Goal: Check status

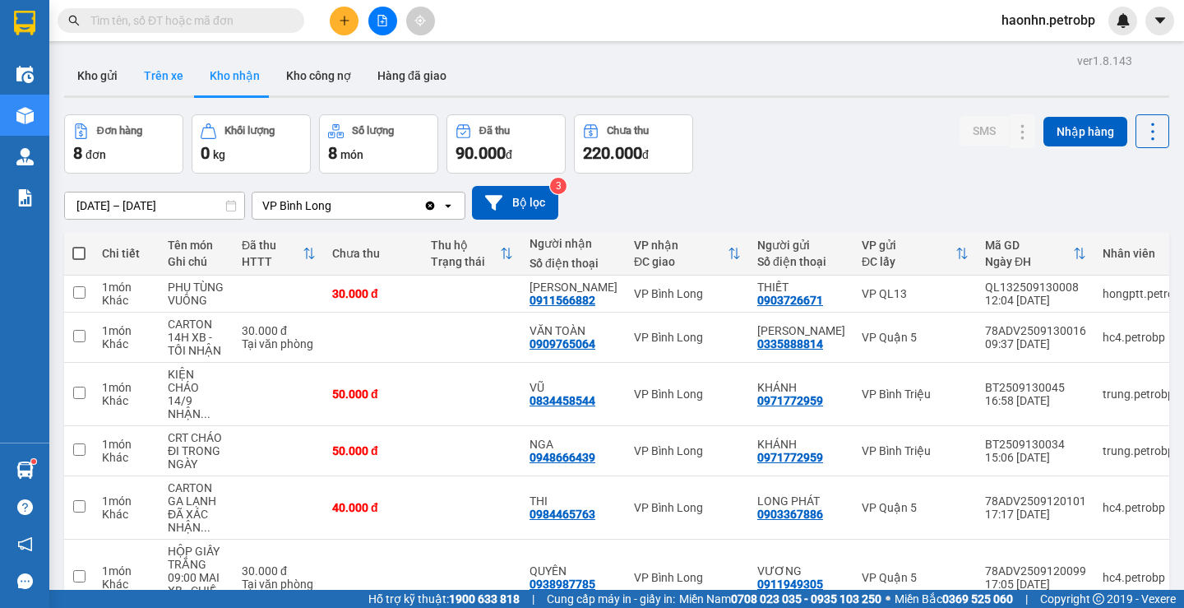
click at [150, 76] on button "Trên xe" at bounding box center [164, 75] width 66 height 39
type input "[DATE] – [DATE]"
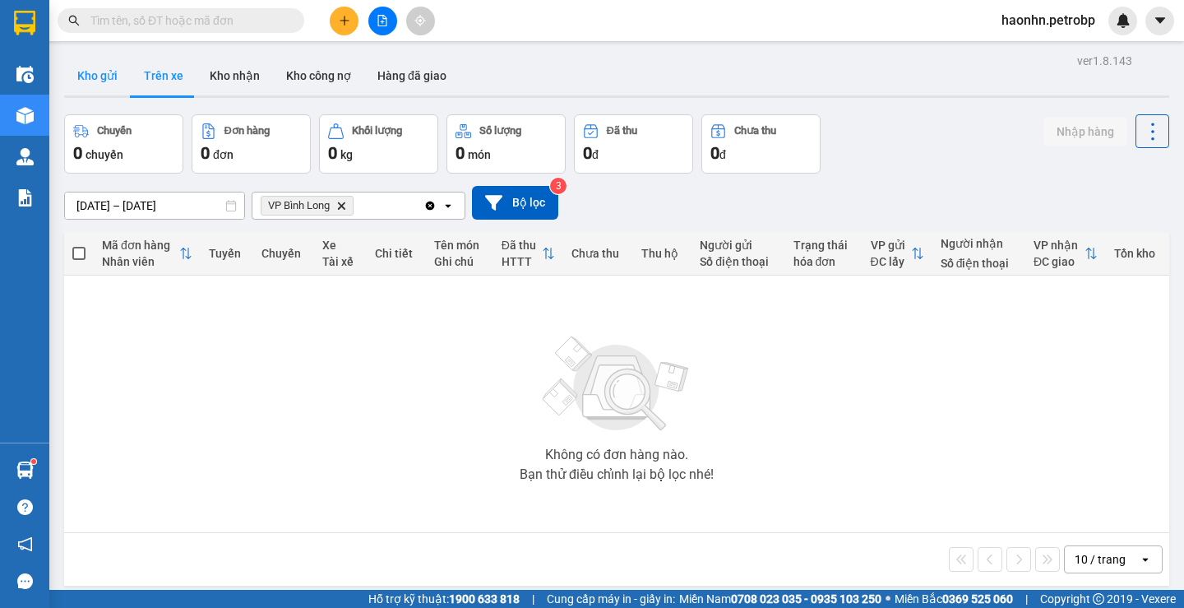
click at [115, 78] on button "Kho gửi" at bounding box center [97, 75] width 67 height 39
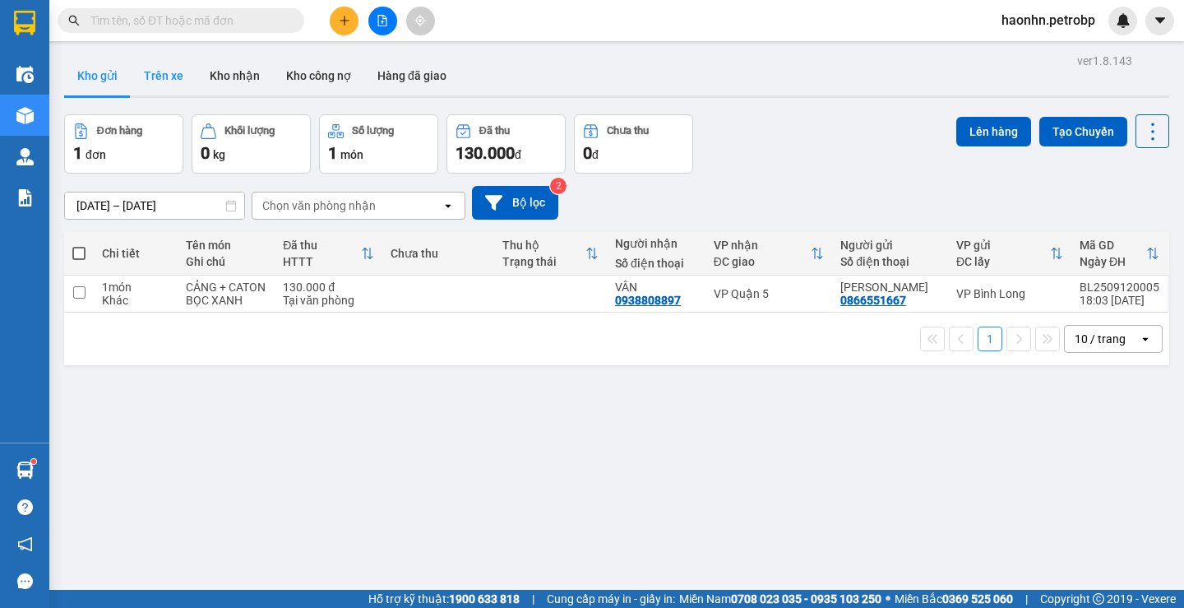
click at [171, 92] on button "Trên xe" at bounding box center [164, 75] width 66 height 39
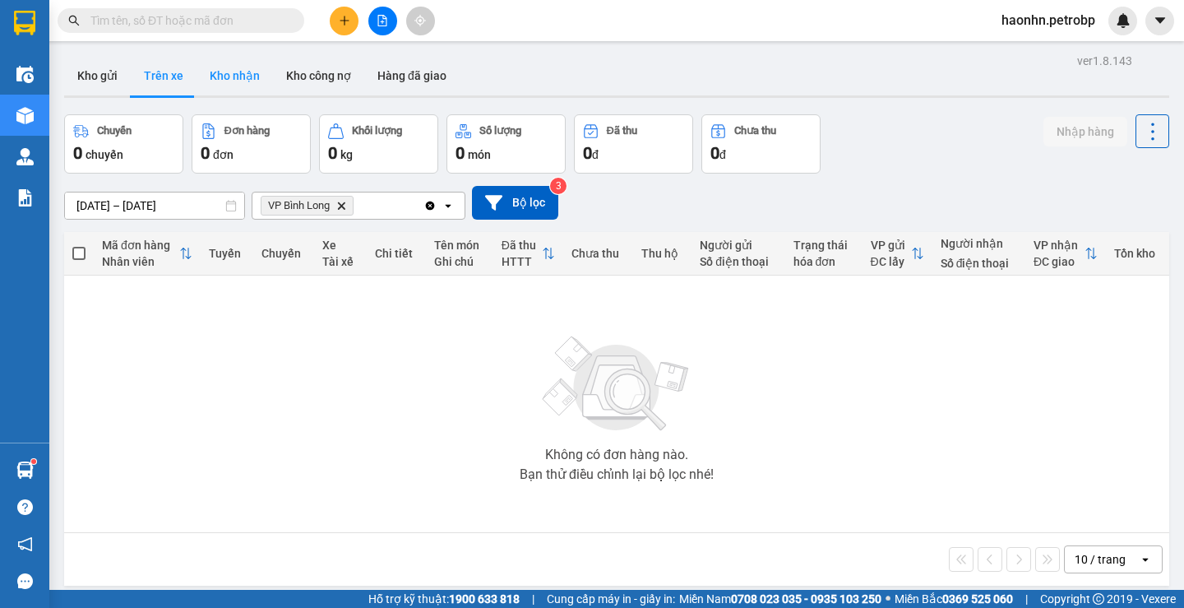
click at [220, 75] on button "Kho nhận" at bounding box center [235, 75] width 76 height 39
type input "[DATE] – [DATE]"
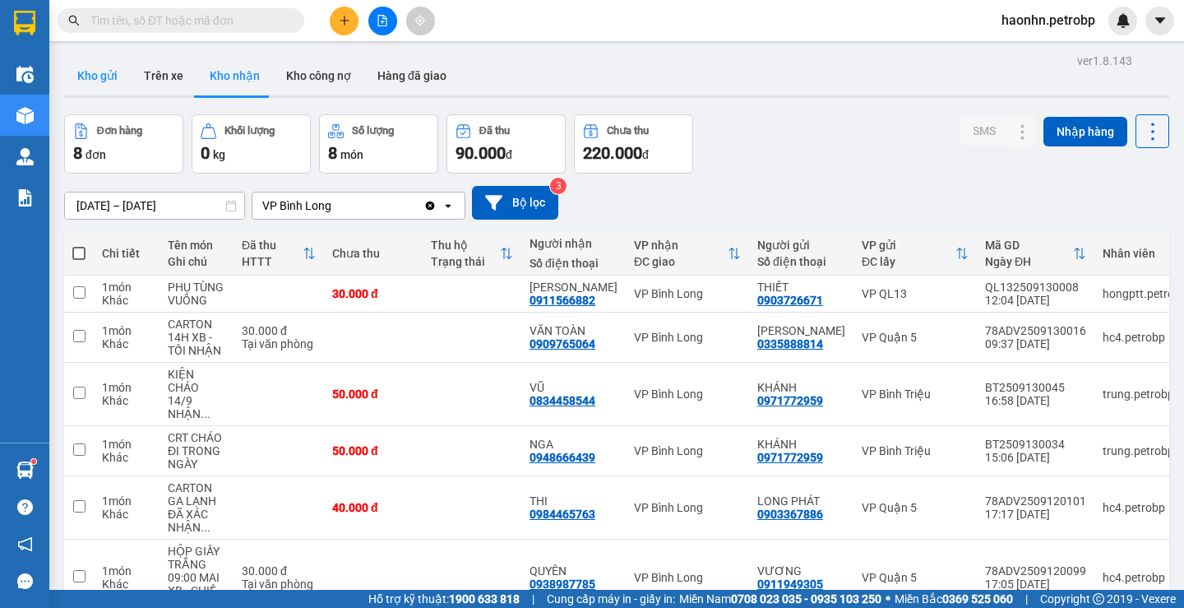
click at [114, 80] on button "Kho gửi" at bounding box center [97, 75] width 67 height 39
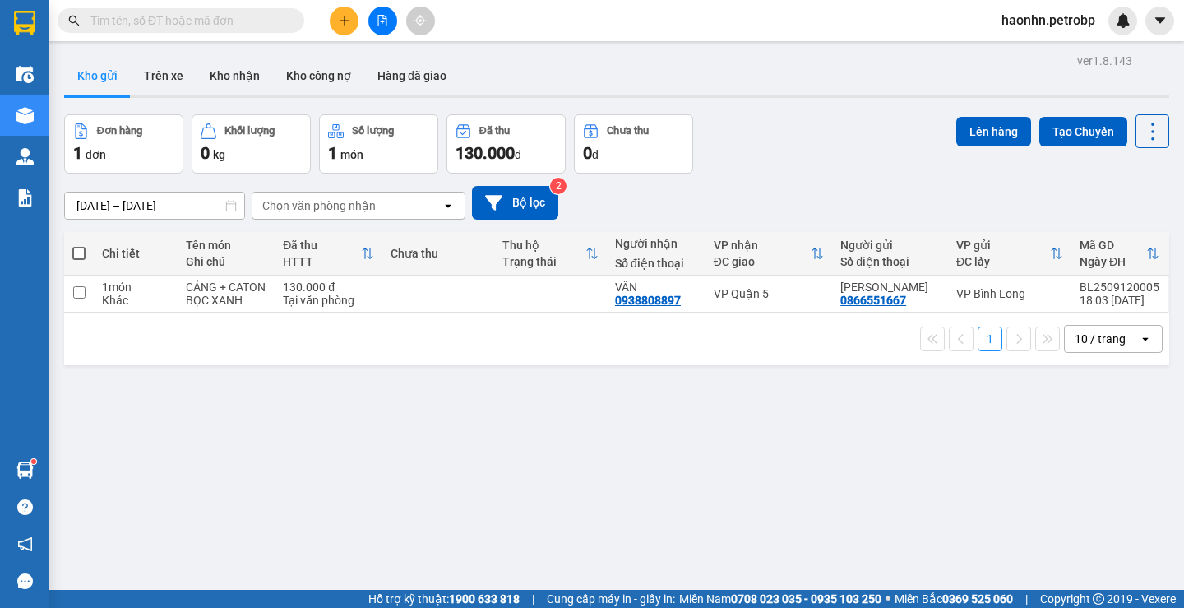
click at [1067, 21] on span "haonhn.petrobp" at bounding box center [1049, 20] width 120 height 21
click at [1040, 49] on span "Đăng xuất" at bounding box center [1055, 51] width 87 height 18
